Goal: Information Seeking & Learning: Learn about a topic

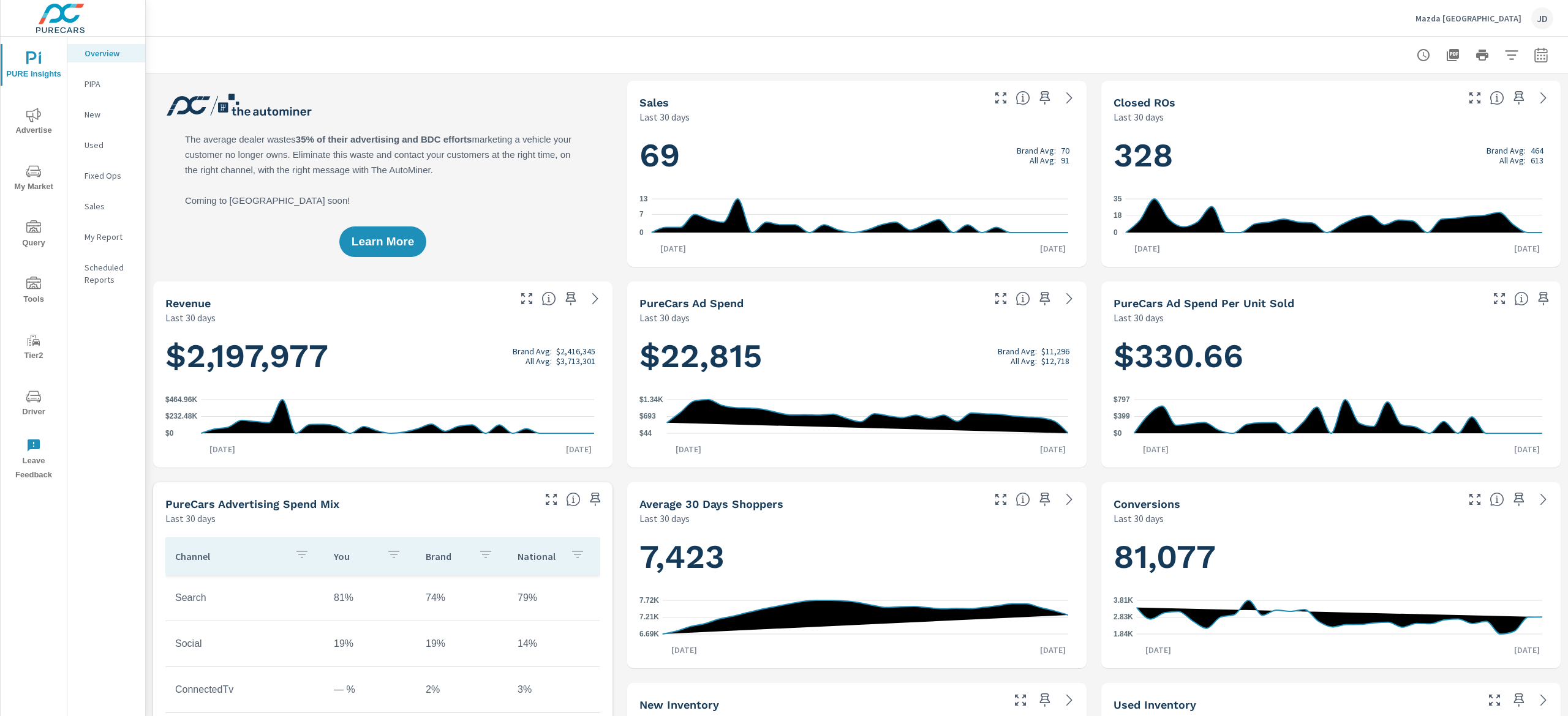
click at [25, 185] on span "My Market" at bounding box center [33, 179] width 59 height 30
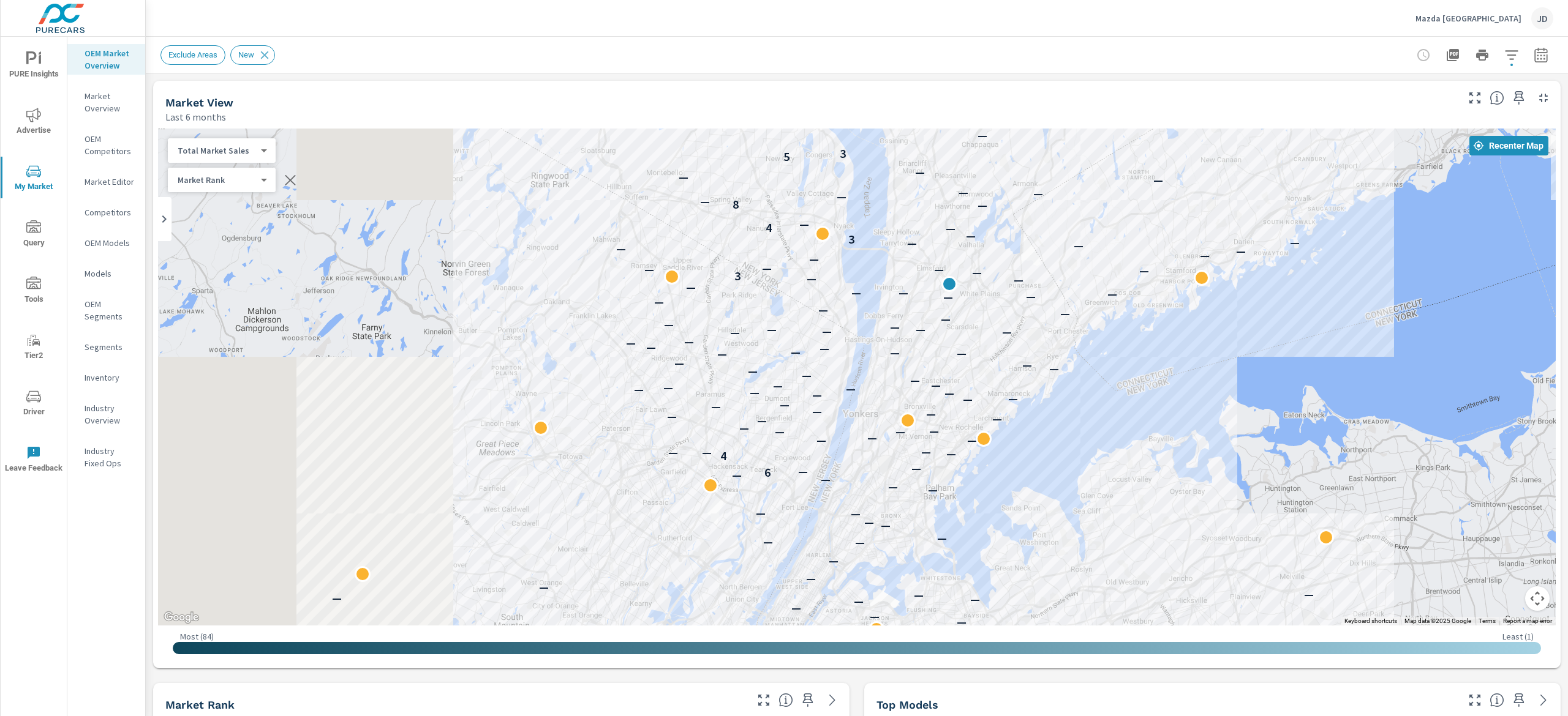
drag, startPoint x: 996, startPoint y: 327, endPoint x: 1375, endPoint y: 173, distance: 409.1
click at [1375, 173] on div "— — — — — — — — — — — — — — — — — — — — — — — — — — — — — — — — — — — — — — — —…" at bounding box center [857, 377] width 1398 height 497
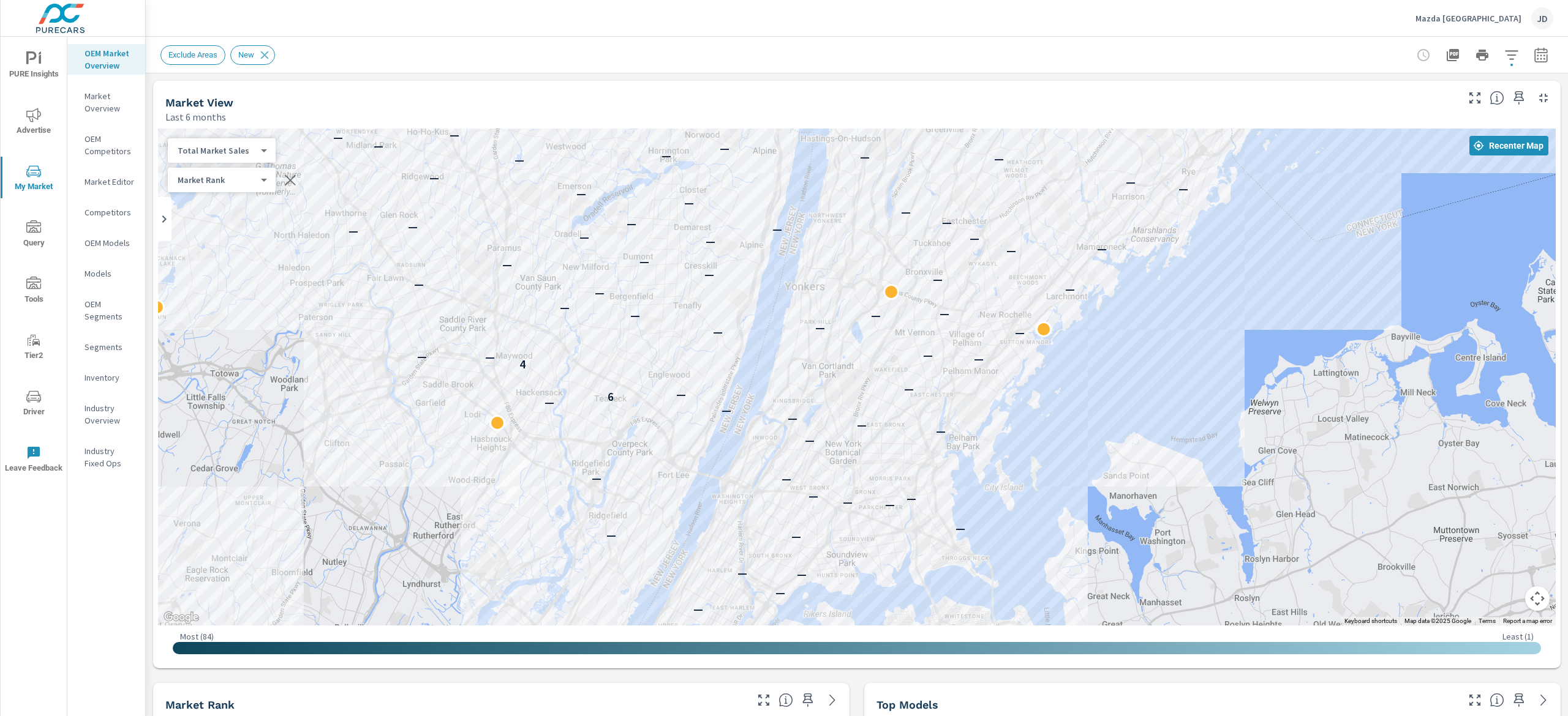
drag, startPoint x: 978, startPoint y: 408, endPoint x: 1055, endPoint y: 259, distance: 167.7
click at [1055, 259] on div "— — — — — — — — — — — — — — — — — — — — — — — — — — — — — — — — — — — — 6 — — 4…" at bounding box center [1320, 464] width 784 height 441
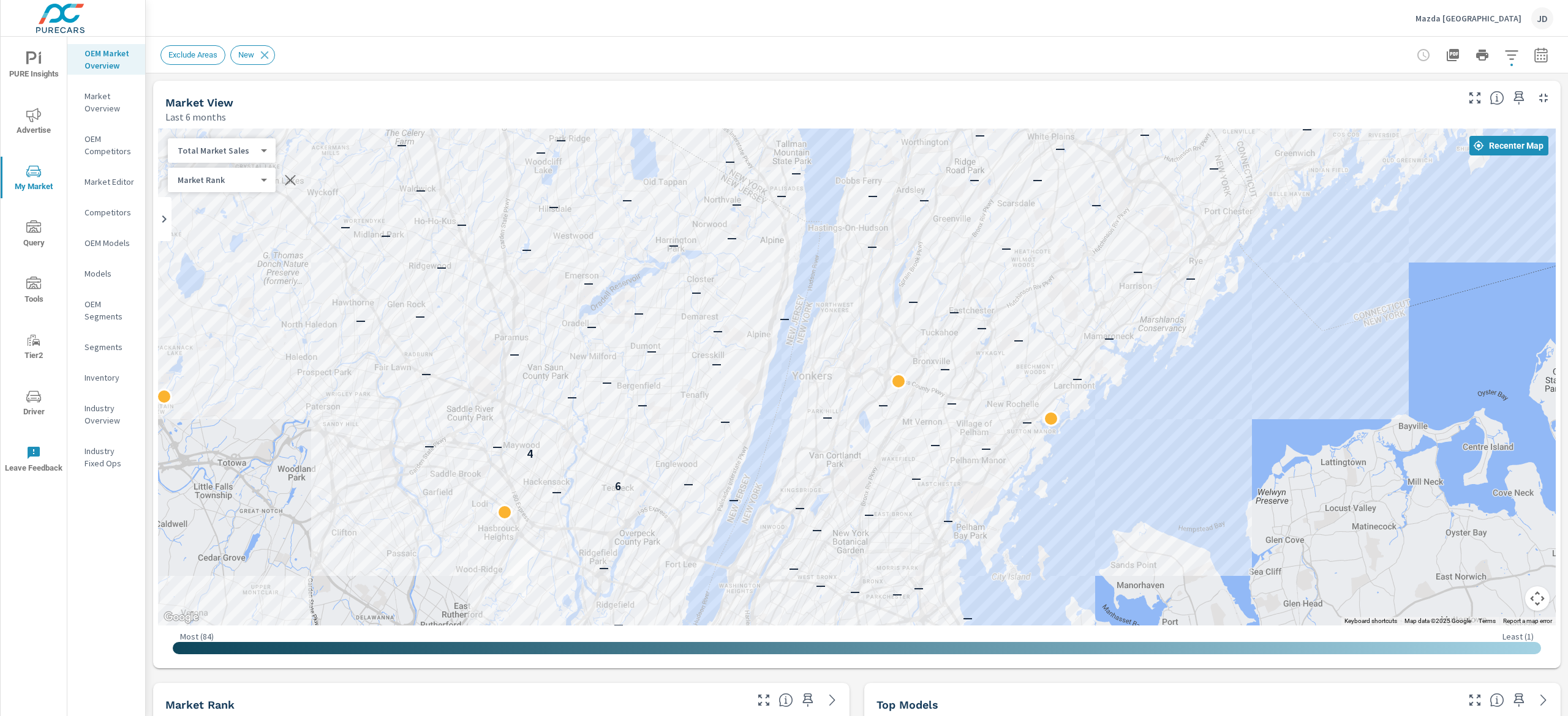
drag, startPoint x: 989, startPoint y: 374, endPoint x: 954, endPoint y: 477, distance: 108.8
click at [954, 477] on div "— — — — — — — — — — — — — — — — — — — — — — — — — — — — — — — — — — — — — — — —…" at bounding box center [857, 377] width 1398 height 497
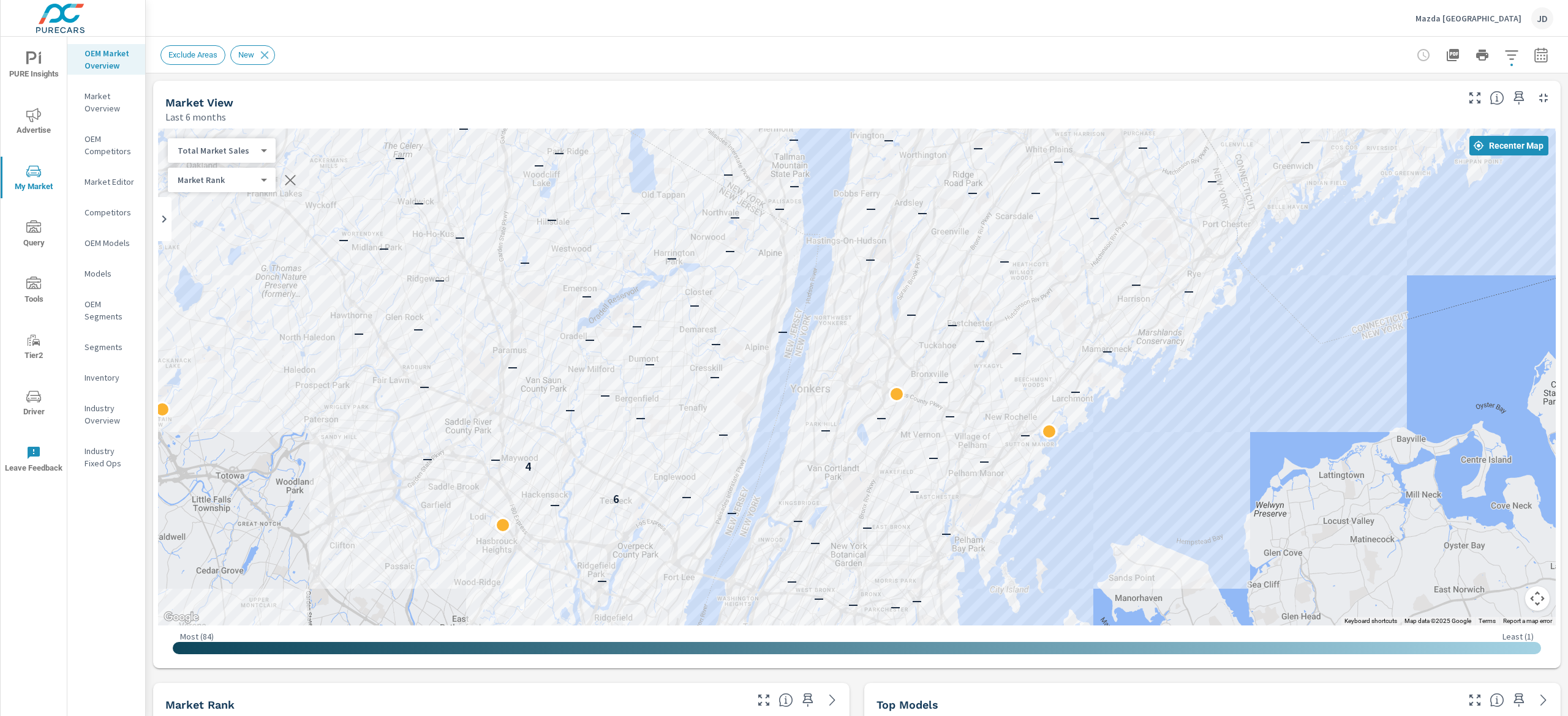
click at [103, 383] on p "Inventory" at bounding box center [110, 378] width 51 height 13
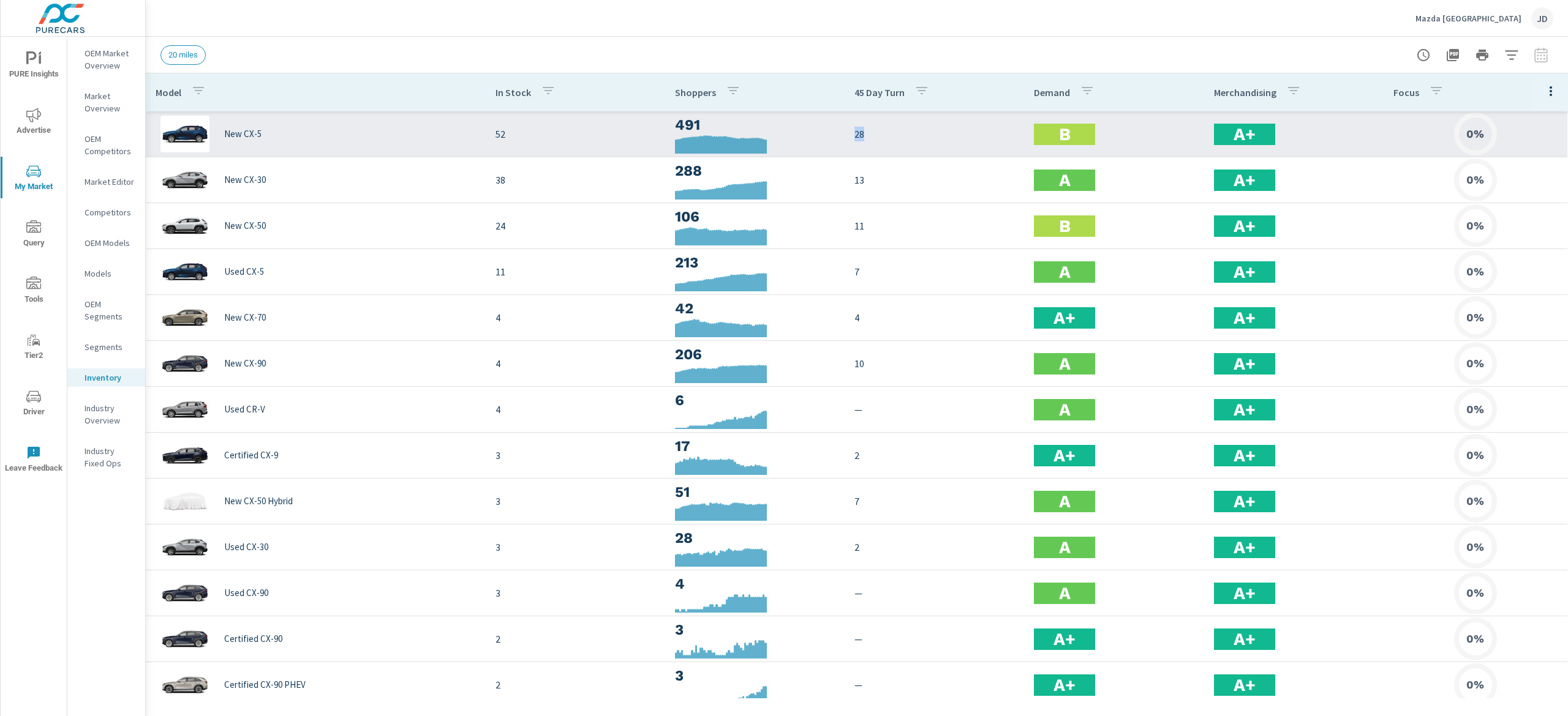
drag, startPoint x: 903, startPoint y: 137, endPoint x: 819, endPoint y: 135, distance: 84.0
click at [819, 135] on tr "New CX-5 52 491 28 B A+ 0%" at bounding box center [857, 134] width 1421 height 46
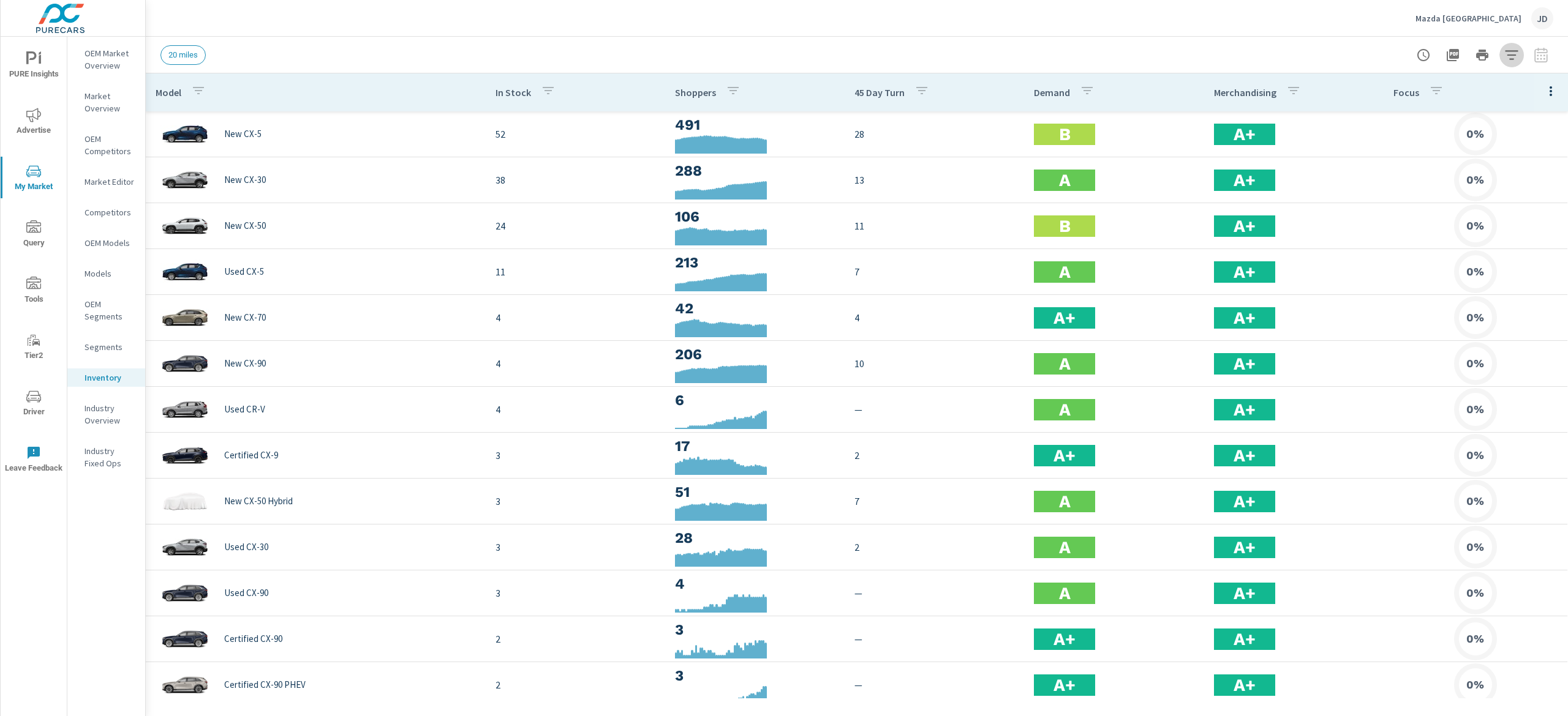
click at [1512, 56] on icon "button" at bounding box center [1511, 55] width 15 height 15
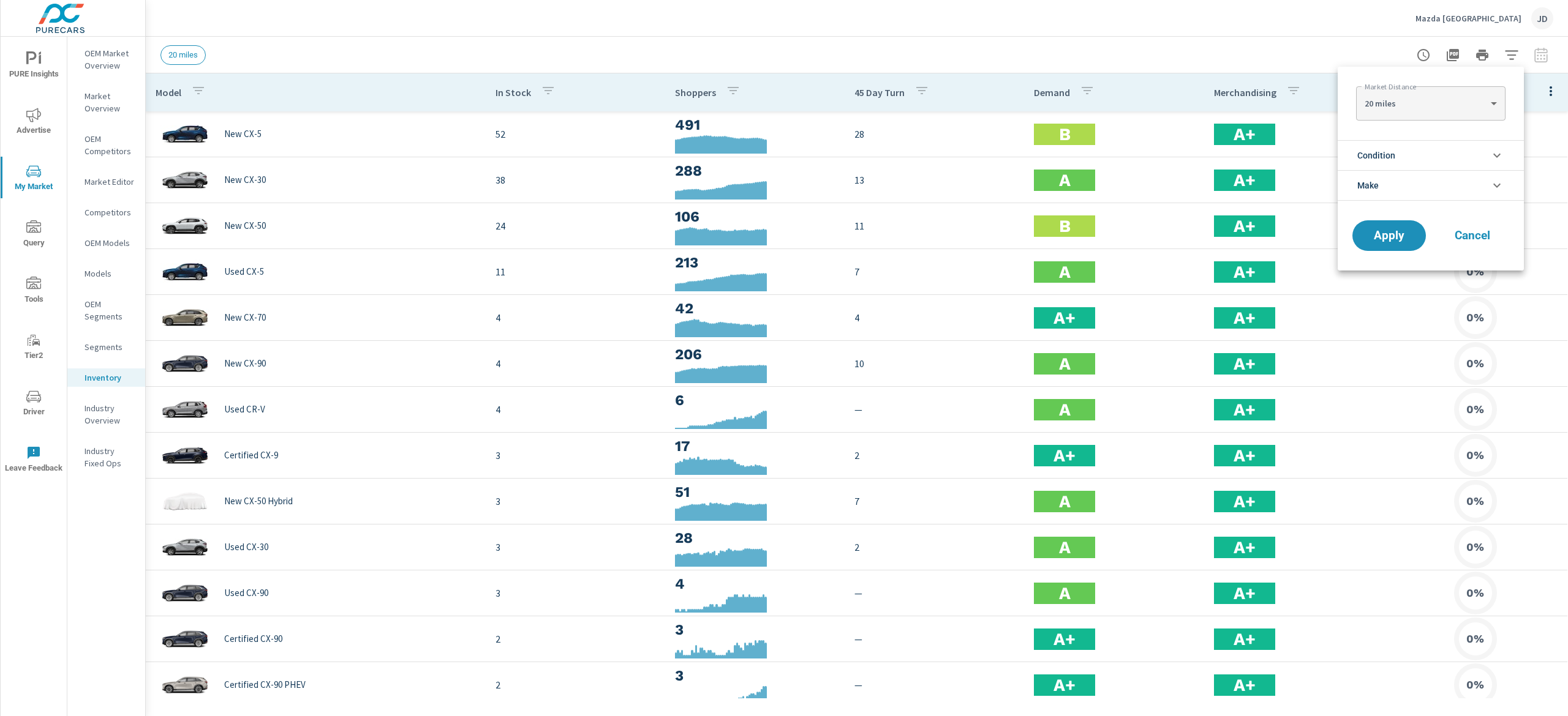
click at [1399, 148] on li "Condition" at bounding box center [1430, 155] width 186 height 30
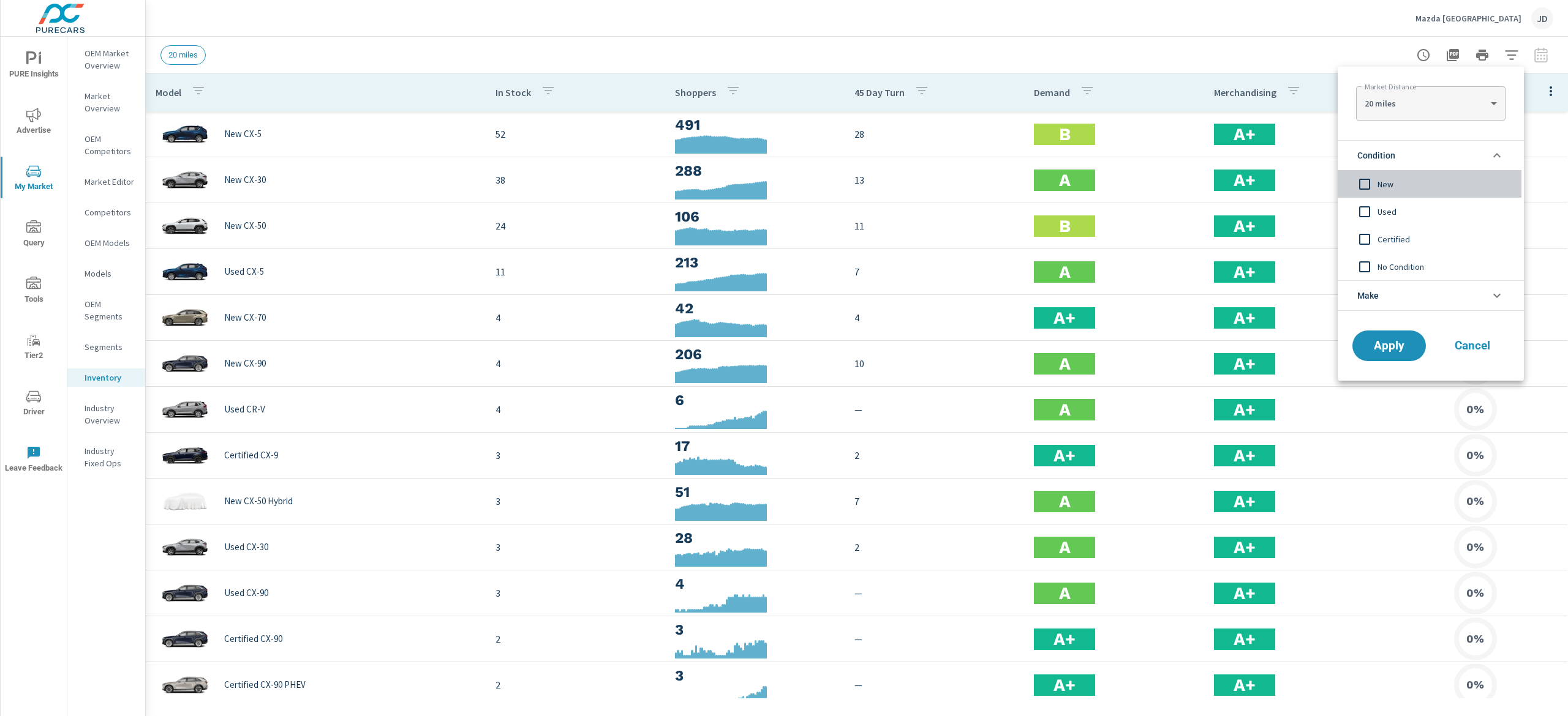
click at [1388, 181] on span "New" at bounding box center [1444, 184] width 134 height 15
click at [1402, 341] on span "Apply" at bounding box center [1389, 346] width 50 height 12
